Goal: Task Accomplishment & Management: Use online tool/utility

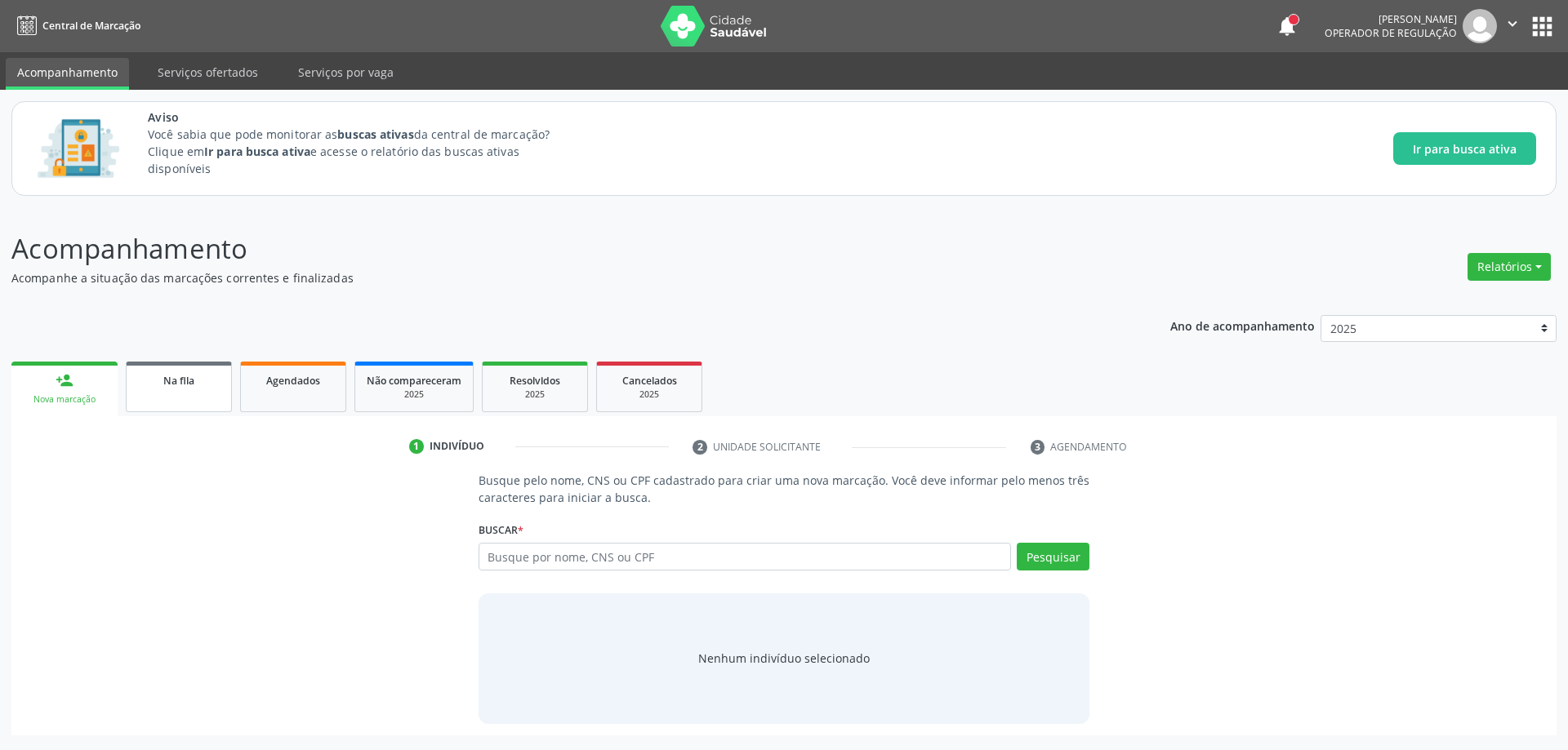
click at [184, 377] on span "Na fila" at bounding box center [179, 380] width 31 height 13
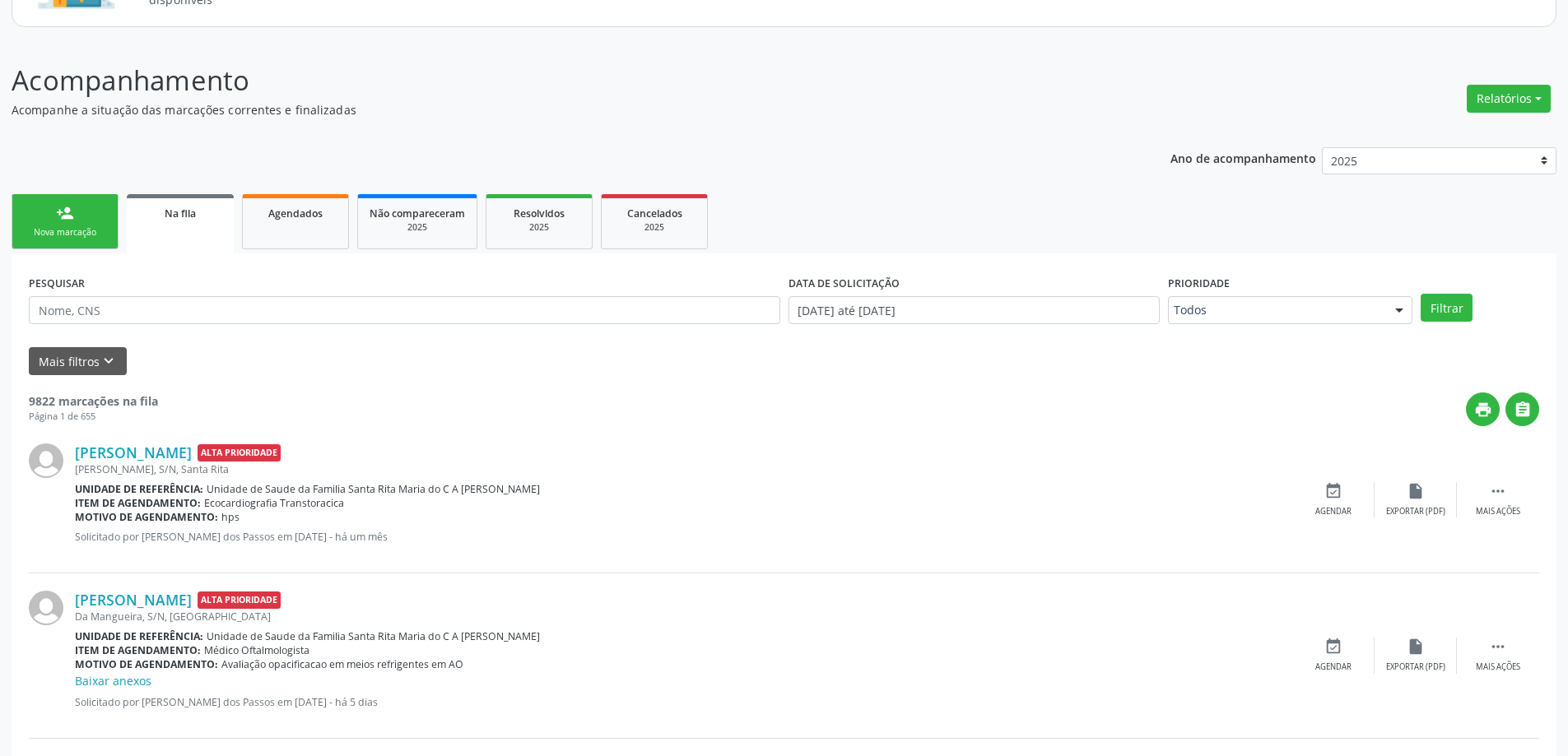
scroll to position [247, 0]
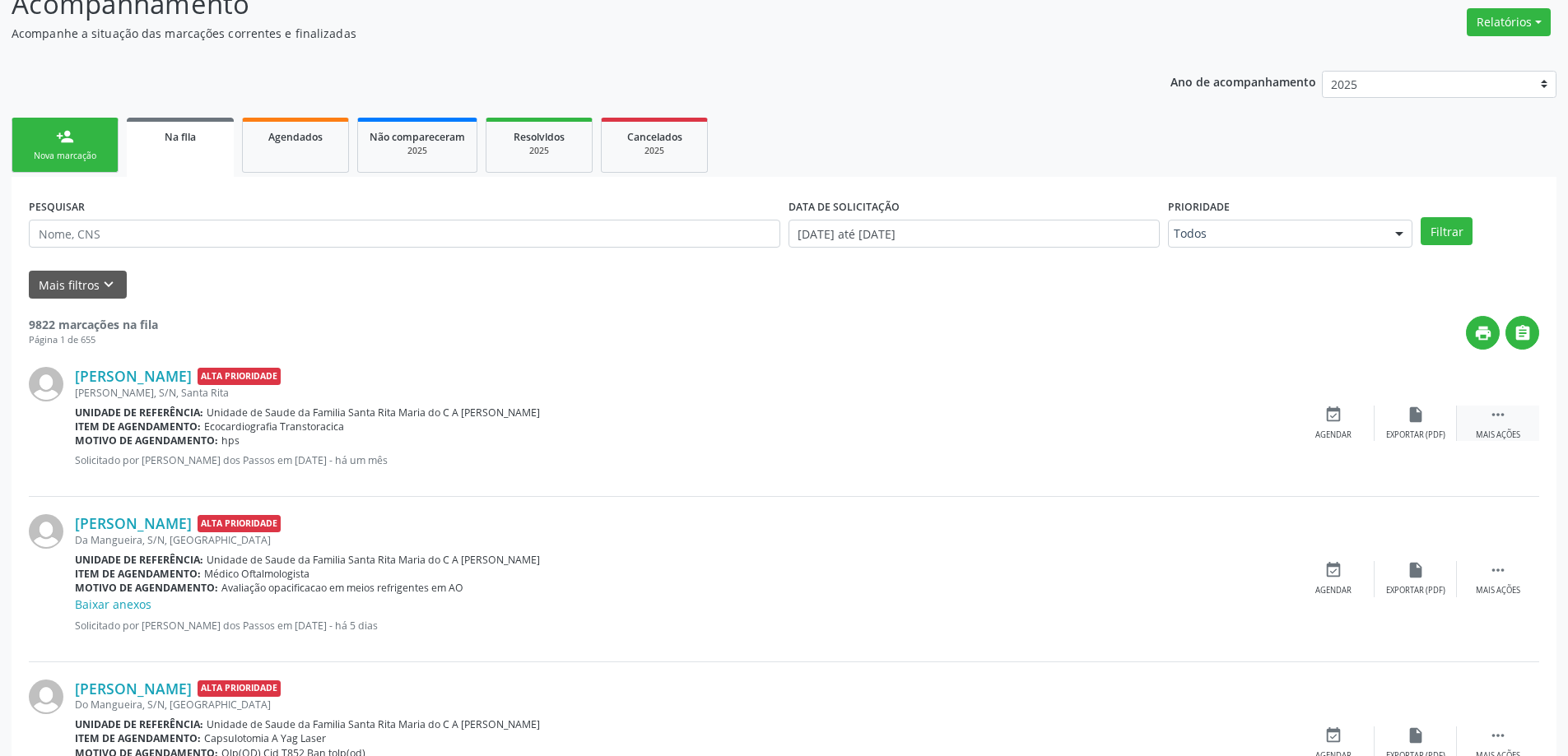
click at [1515, 429] on div "Mais ações" at bounding box center [1498, 435] width 44 height 12
click at [1515, 429] on div "Menos ações" at bounding box center [1498, 435] width 53 height 12
click at [1510, 582] on div " Mais ações" at bounding box center [1498, 579] width 82 height 36
click at [931, 339] on div "print " at bounding box center [848, 333] width 1381 height 34
click at [701, 348] on div "print " at bounding box center [848, 333] width 1381 height 34
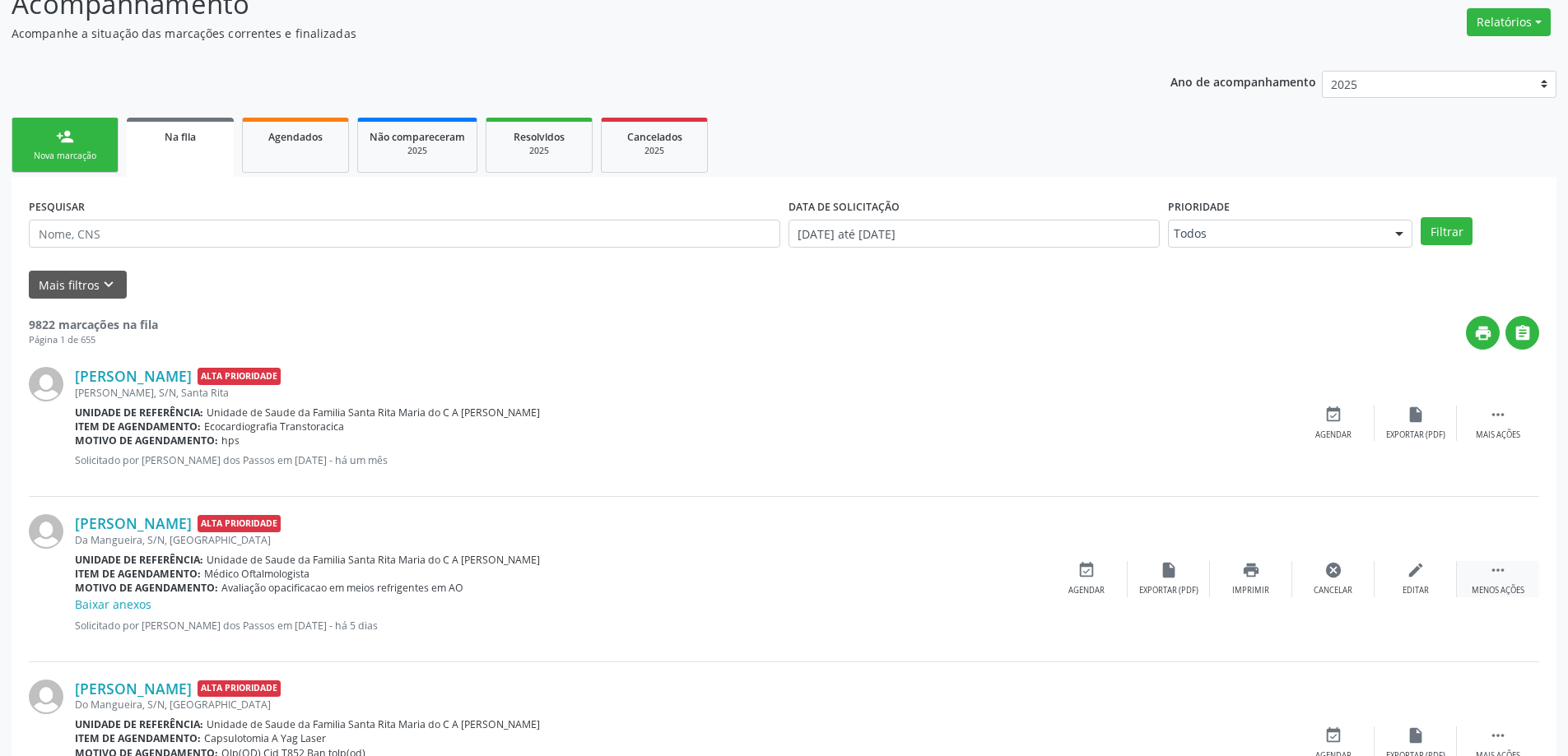
click at [1495, 585] on div "Menos ações" at bounding box center [1498, 591] width 53 height 12
click at [723, 362] on div "[PERSON_NAME] Alta Prioridade [PERSON_NAME], S/N, Santa Rita Unidade de referên…" at bounding box center [784, 423] width 1510 height 148
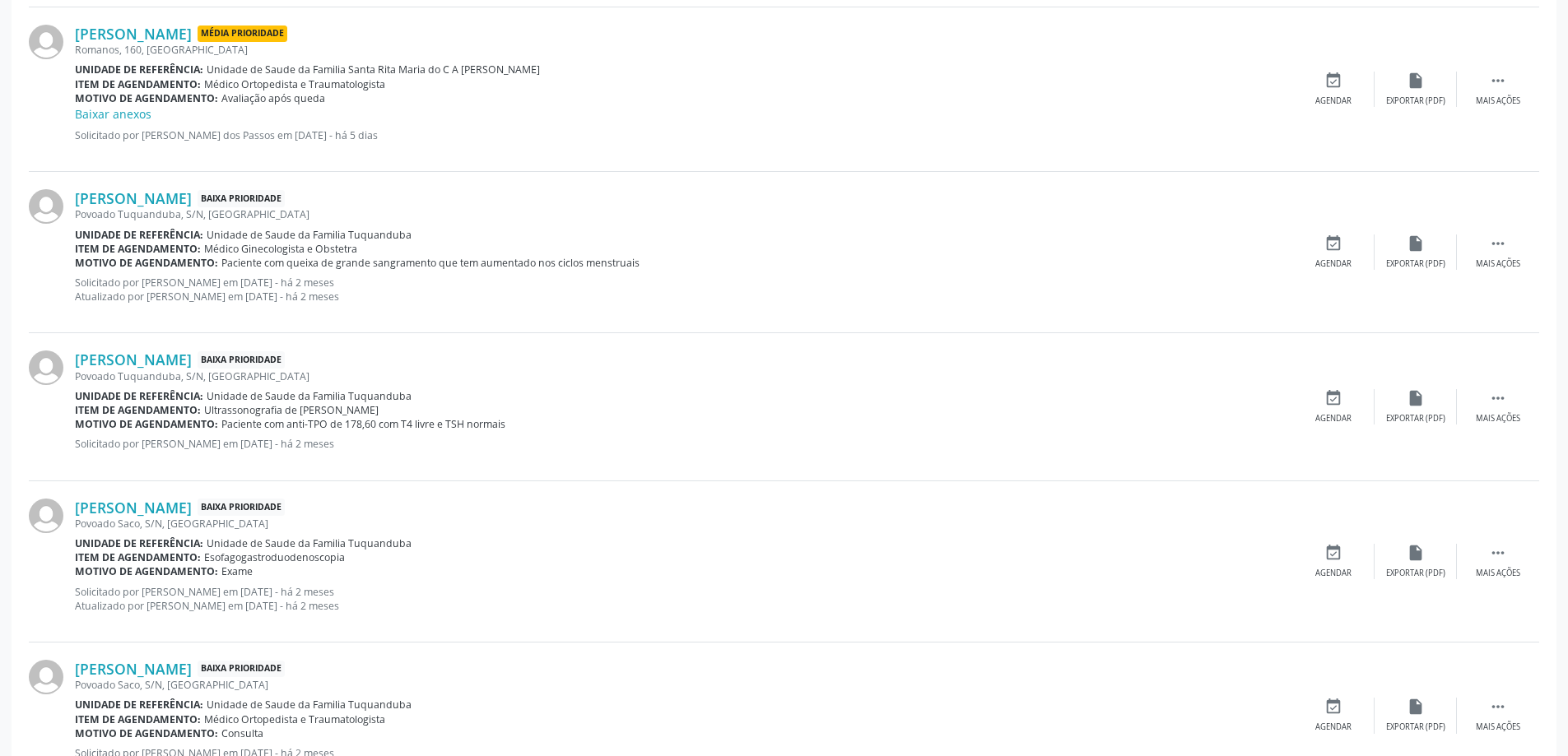
scroll to position [1069, 0]
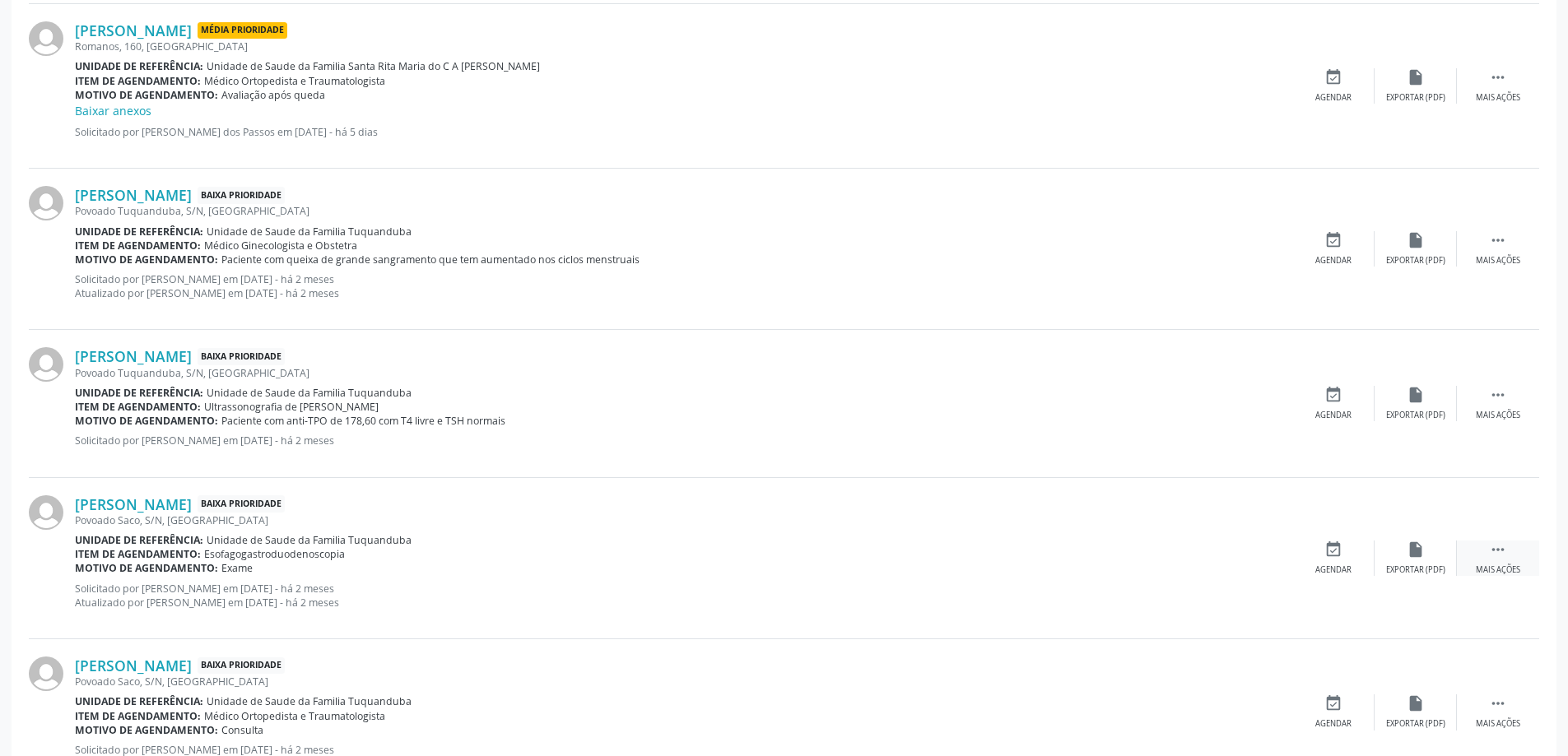
click at [1499, 551] on icon "" at bounding box center [1498, 549] width 18 height 18
click at [796, 398] on div "Unidade de referência: Unidade de Saude da Familia Tuquanduba" at bounding box center [683, 393] width 1217 height 14
click at [1500, 555] on icon "" at bounding box center [1498, 549] width 18 height 18
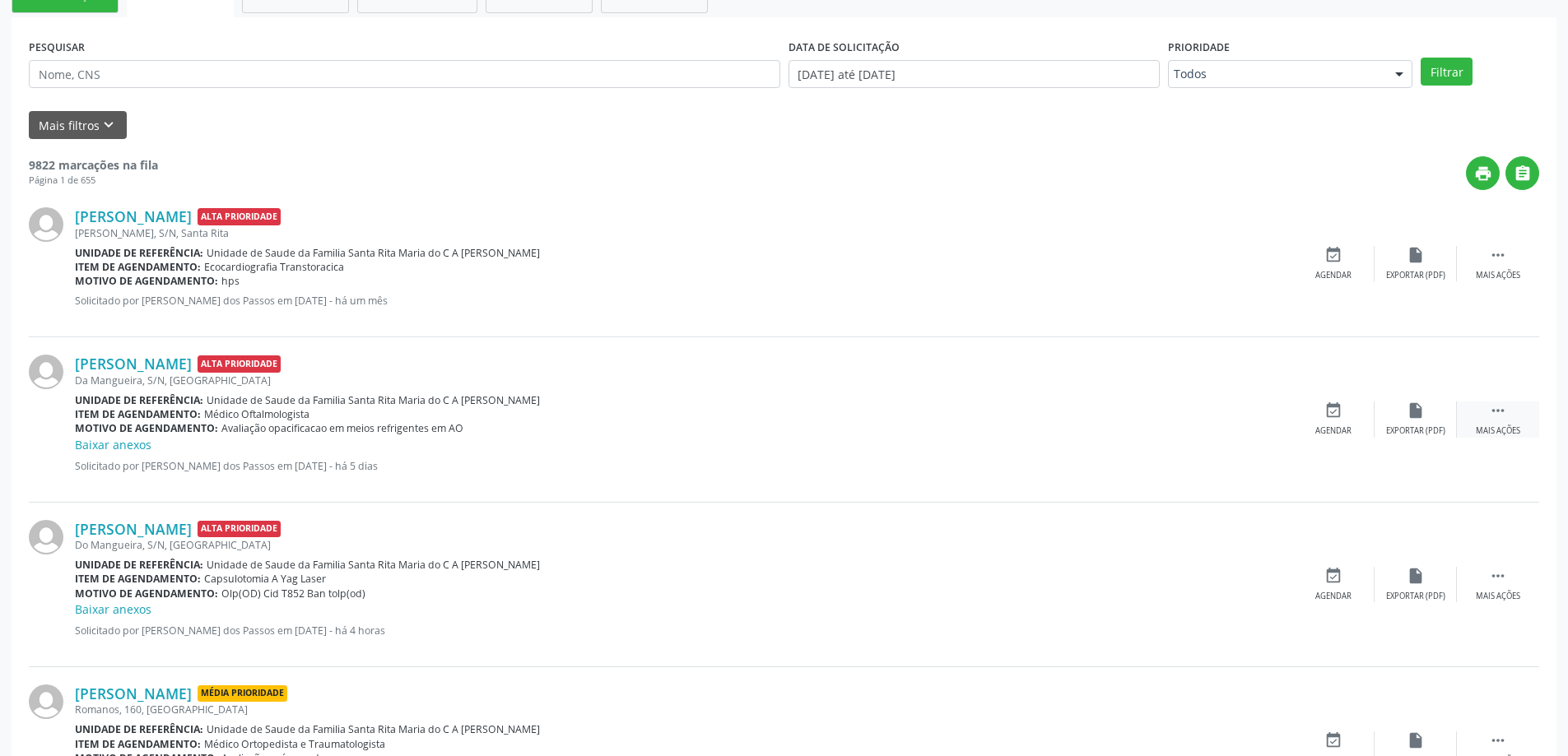
scroll to position [412, 0]
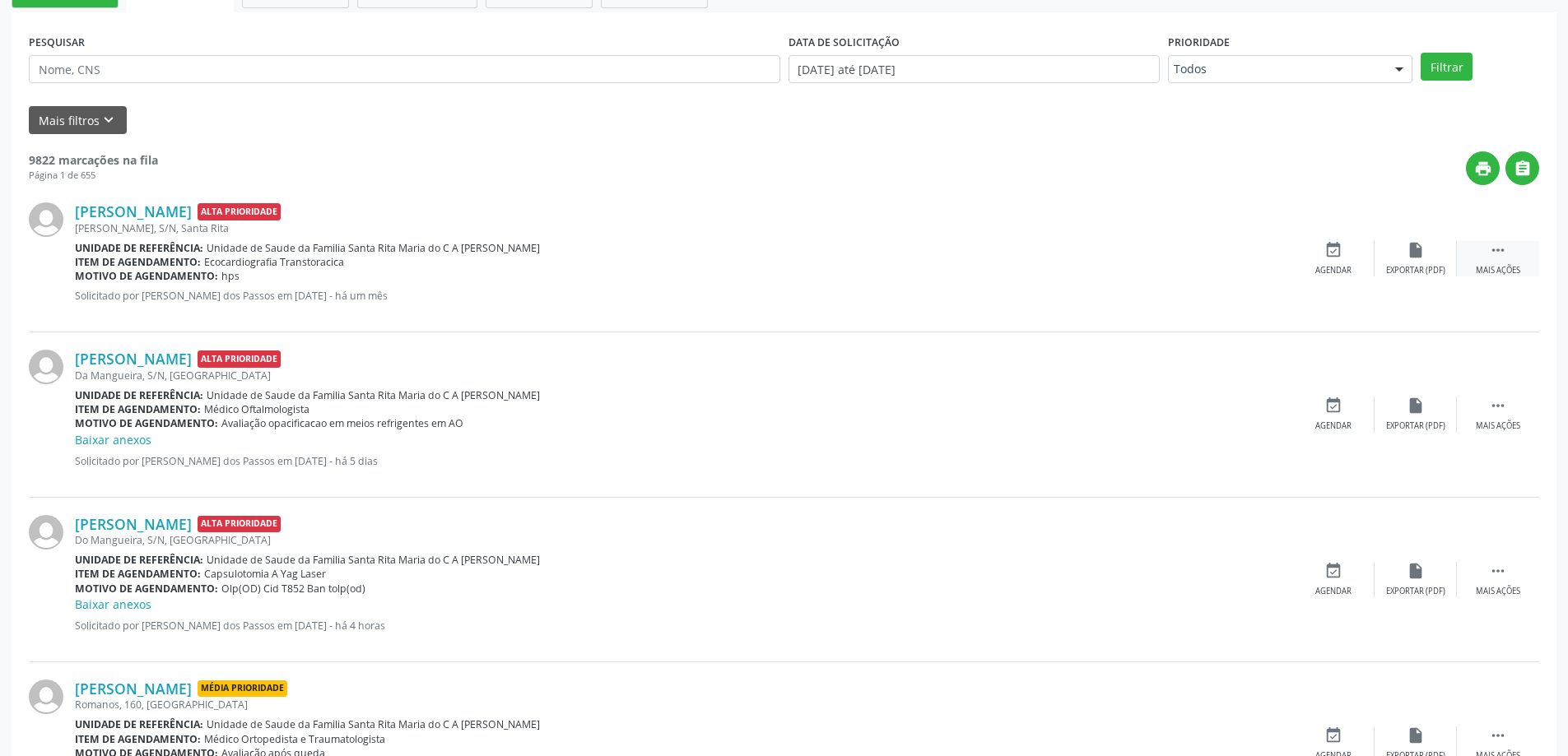
click at [1507, 263] on div " Mais ações" at bounding box center [1498, 259] width 82 height 36
click at [1507, 261] on div " Menos ações" at bounding box center [1498, 259] width 82 height 36
click at [105, 442] on link "Baixar anexos" at bounding box center [113, 440] width 76 height 15
